Goal: Find specific page/section: Find specific page/section

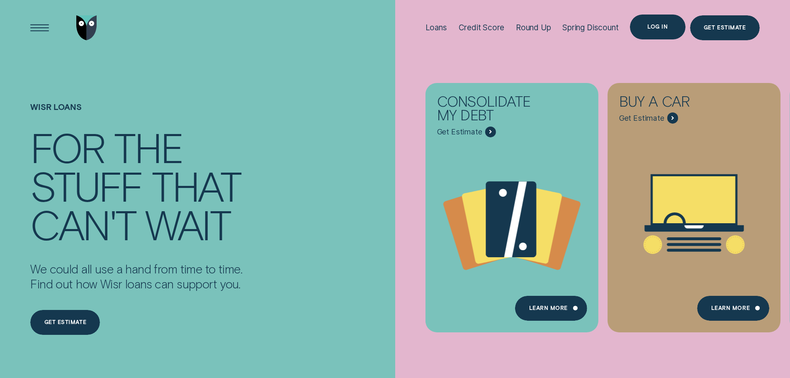
click at [658, 29] on div "Log in" at bounding box center [657, 26] width 20 height 5
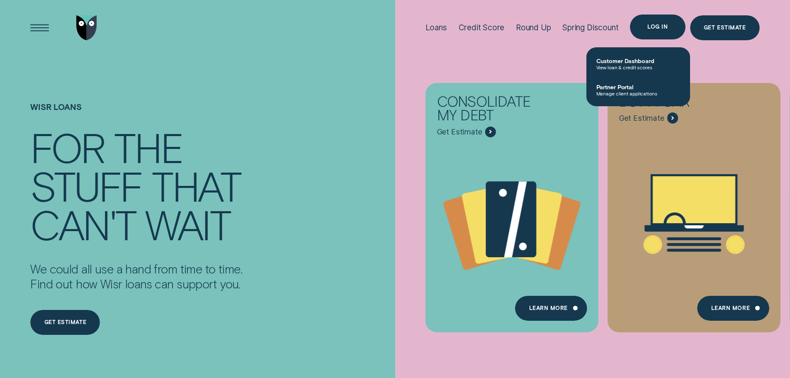
click at [655, 27] on div "Log in" at bounding box center [657, 26] width 20 height 5
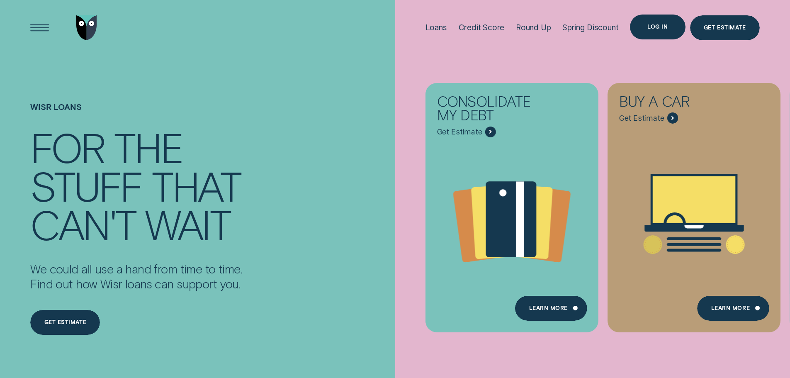
click at [656, 34] on div "Log in" at bounding box center [657, 27] width 55 height 25
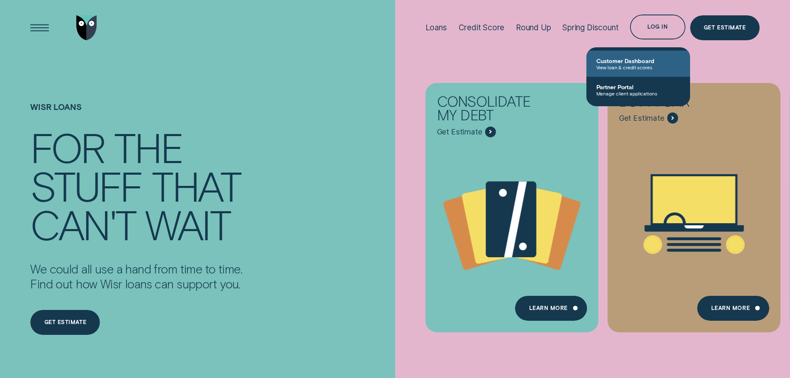
click at [633, 65] on span "View loan & credit scores" at bounding box center [638, 67] width 84 height 6
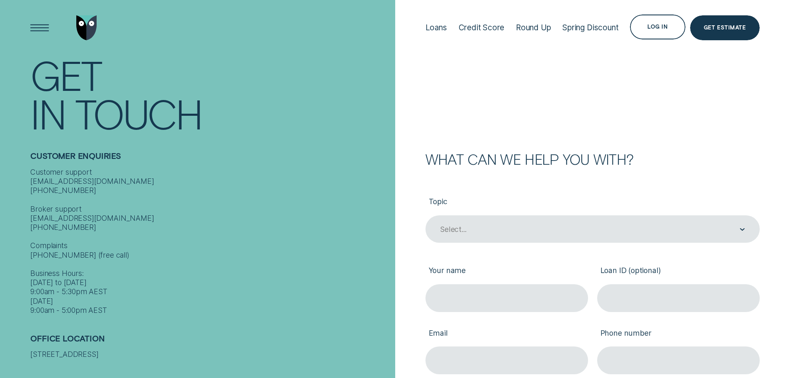
click at [546, 131] on form "What can we help you with? Topic Select... Your name Loan ID (optional) Email P…" at bounding box center [592, 302] width 395 height 604
